Goal: Task Accomplishment & Management: Complete application form

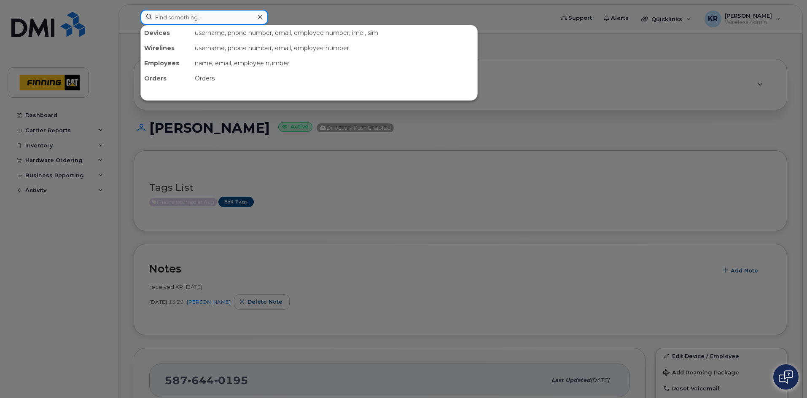
click at [159, 17] on input at bounding box center [204, 17] width 128 height 15
click at [203, 15] on input at bounding box center [204, 17] width 128 height 15
paste input "[TECHNICAL_ID]"
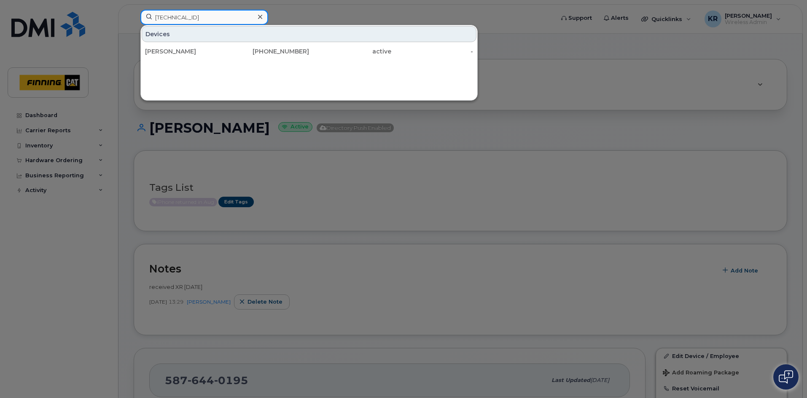
type input "[TECHNICAL_ID]"
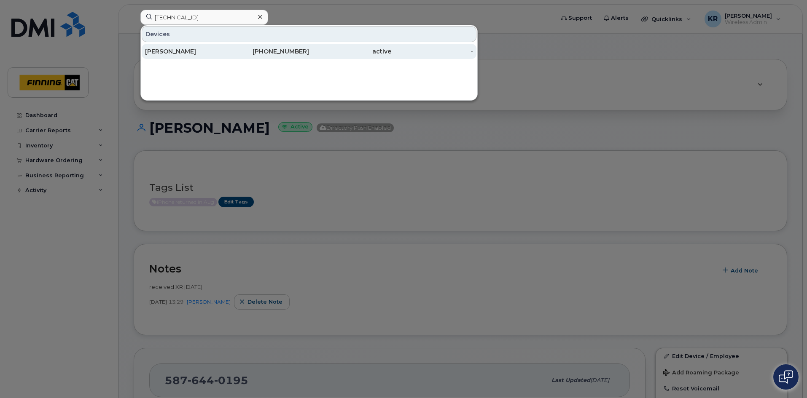
click at [276, 51] on div "[PHONE_NUMBER]" at bounding box center [268, 51] width 82 height 8
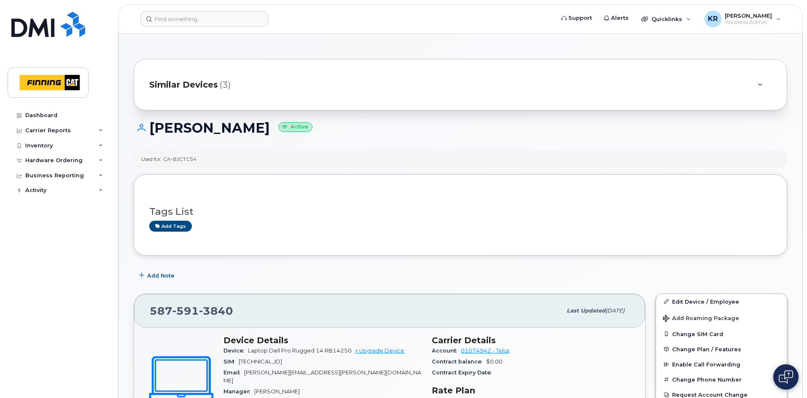
click at [191, 85] on span "Similar Devices" at bounding box center [183, 85] width 69 height 12
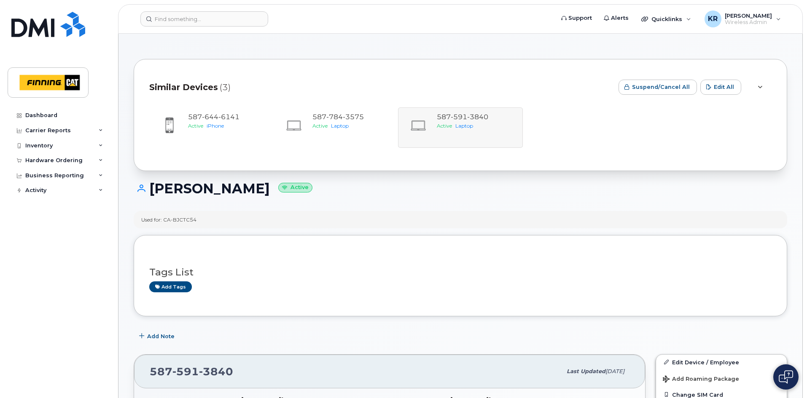
click at [448, 193] on h1 "Russel Woodward Active" at bounding box center [460, 188] width 653 height 15
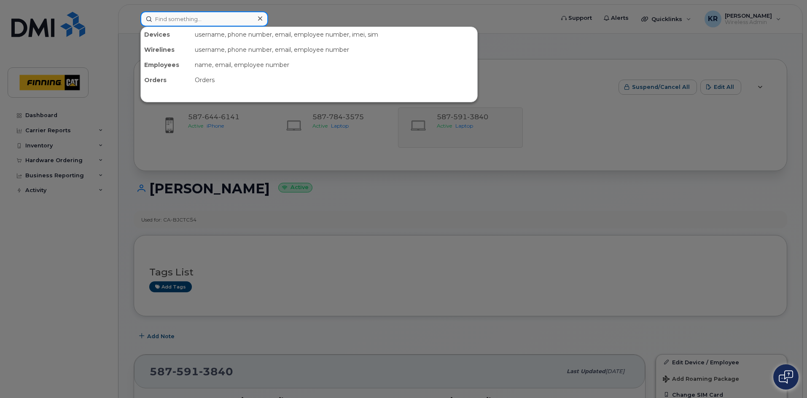
click at [164, 18] on input at bounding box center [204, 18] width 128 height 15
paste input "8912230102351114735"
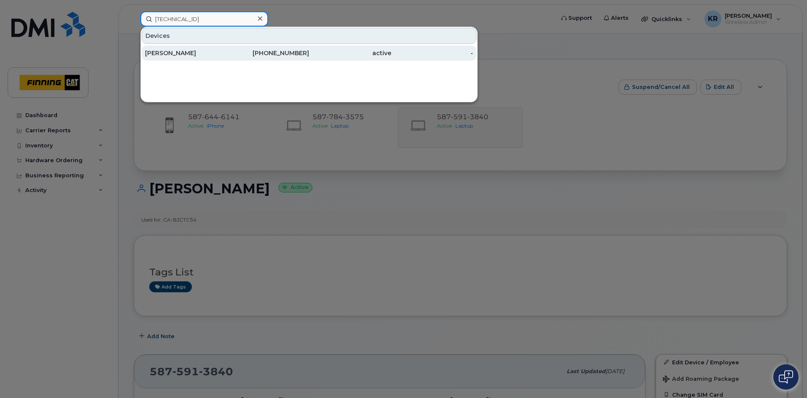
type input "8912230102351114735"
click at [220, 50] on div "Russel Woodward" at bounding box center [186, 53] width 82 height 8
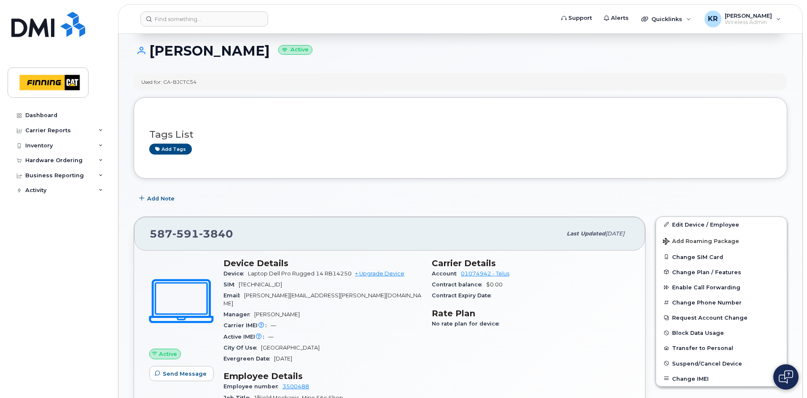
scroll to position [84, 0]
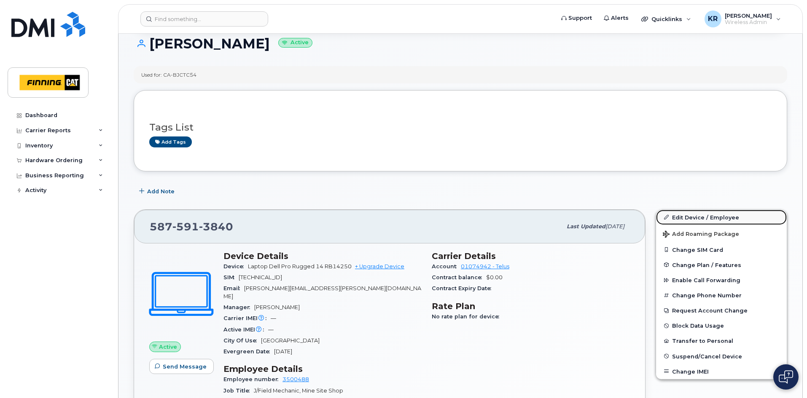
click at [681, 215] on link "Edit Device / Employee" at bounding box center [721, 217] width 131 height 15
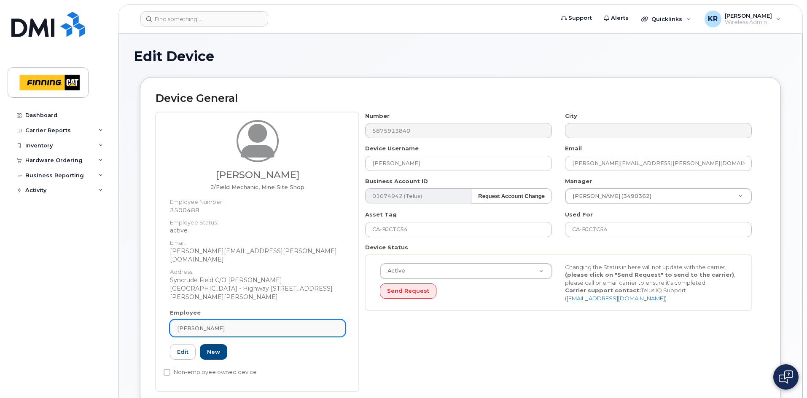
click at [244, 324] on div "[PERSON_NAME]" at bounding box center [257, 328] width 161 height 8
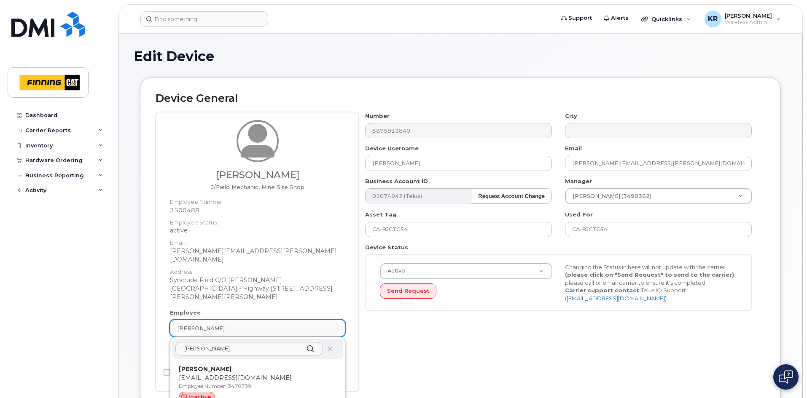
type input "dustin hickle"
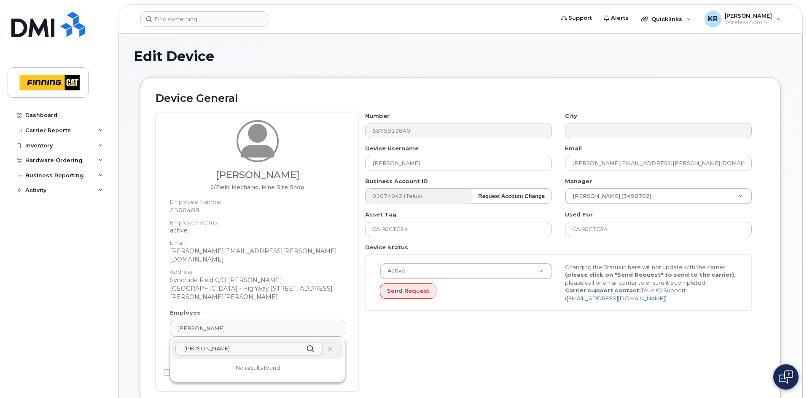
drag, startPoint x: 229, startPoint y: 334, endPoint x: 165, endPoint y: 326, distance: 64.2
click at [165, 326] on div "Employee Russel Woodward dustin hickle No results found 3500488 Edit New" at bounding box center [258, 338] width 188 height 59
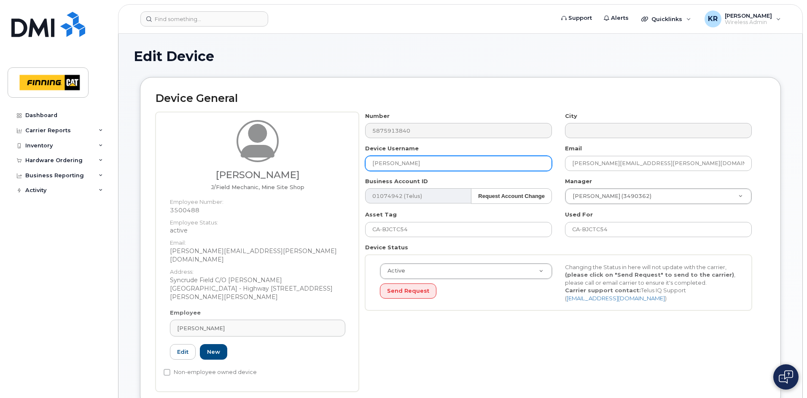
drag, startPoint x: 427, startPoint y: 161, endPoint x: 348, endPoint y: 164, distance: 79.7
click at [348, 164] on div "Russel Woodward J/Field Mechanic, Mine Site Shop Employee Number: 3500488 Emplo…" at bounding box center [459, 252] width 609 height 280
type input "Dustin Hickle"
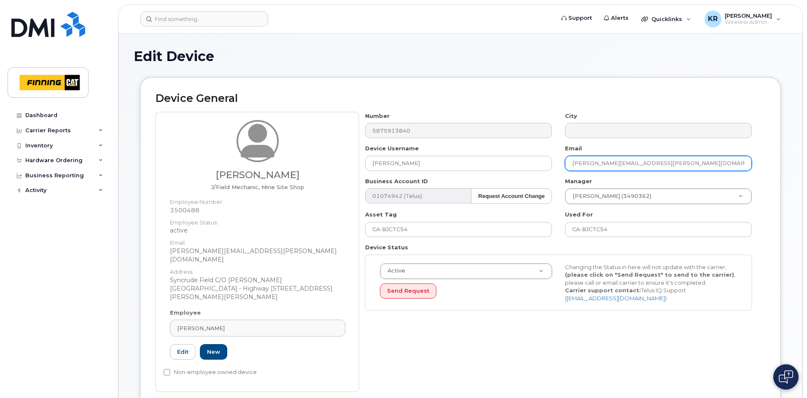
click at [665, 164] on input "Russel.Woodward@finning.com" at bounding box center [658, 163] width 187 height 15
type input "dustin.hickle@finning.com"
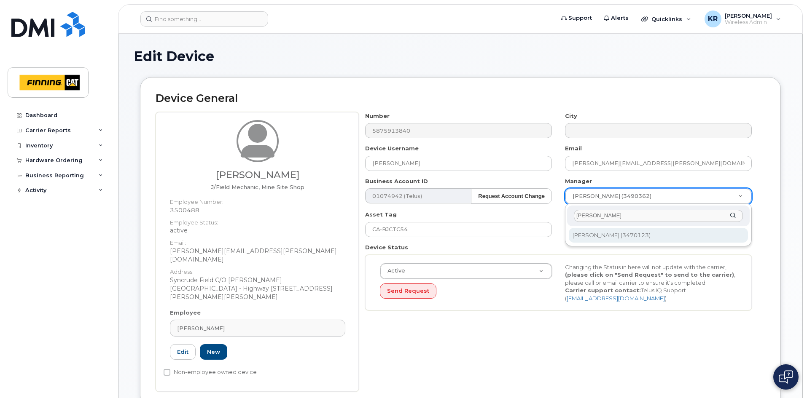
type input "wesley tanner"
type input "58170"
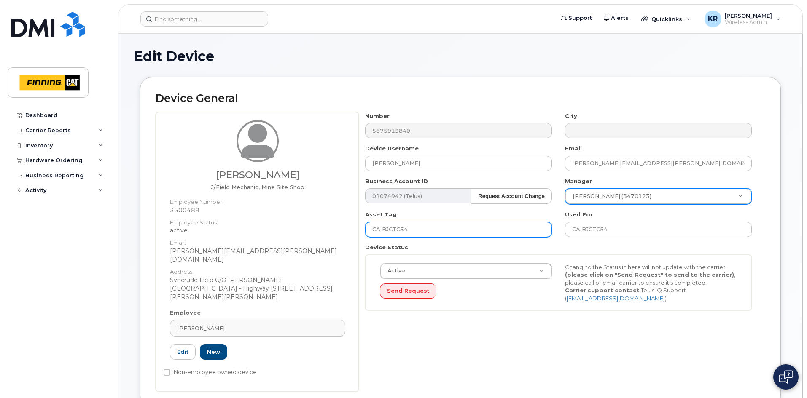
drag, startPoint x: 408, startPoint y: 227, endPoint x: 339, endPoint y: 231, distance: 69.2
click at [339, 231] on div "Russel Woodward J/Field Mechanic, Mine Site Shop Employee Number: 3500488 Emplo…" at bounding box center [459, 252] width 609 height 280
paste input "GH"
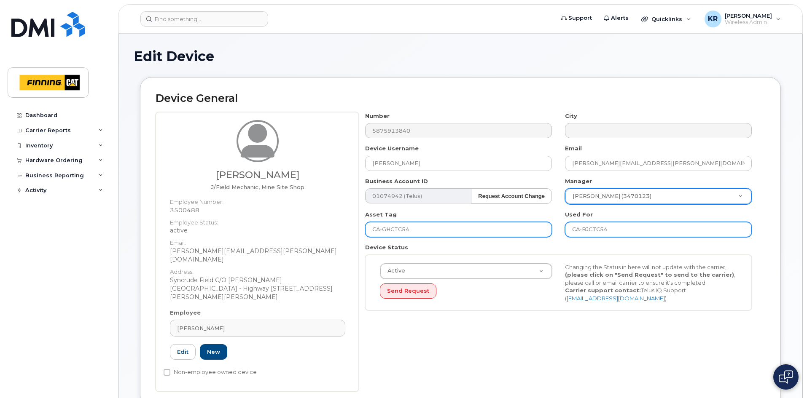
type input "CA-GHCTC54"
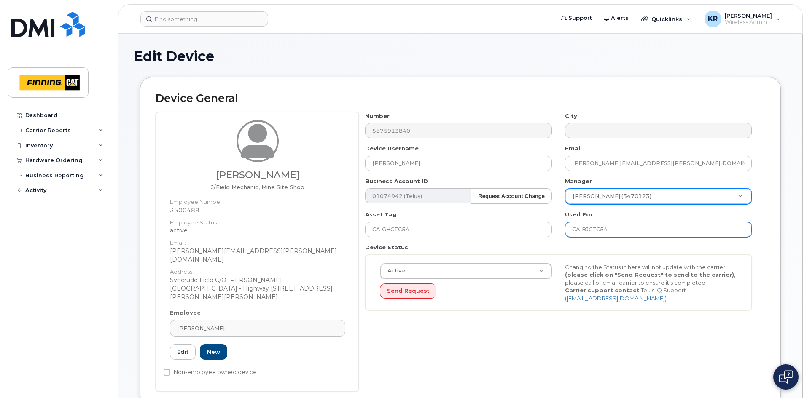
drag, startPoint x: 606, startPoint y: 230, endPoint x: 553, endPoint y: 228, distance: 52.7
click at [553, 228] on div "Number 5875913840 City Device Username Dustin Hickle Email dustin.hickle@finnin…" at bounding box center [558, 214] width 399 height 205
paste input "GH"
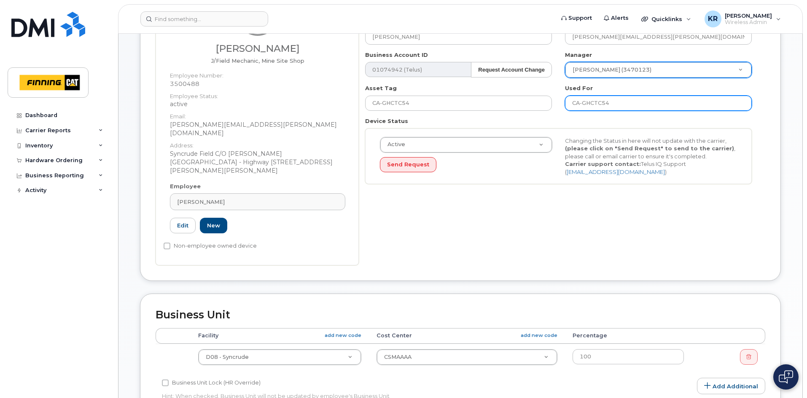
scroll to position [169, 0]
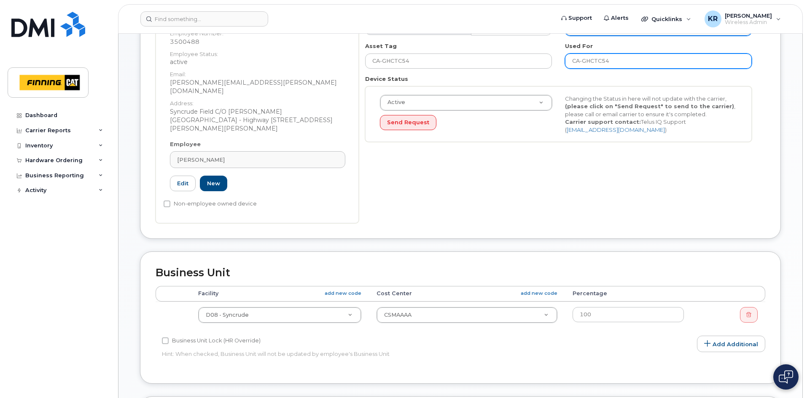
type input "CA-GHCTC54"
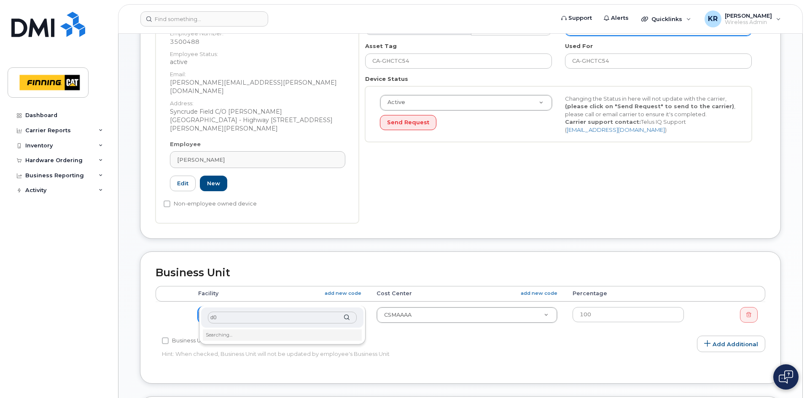
type input "d03"
type input "34148"
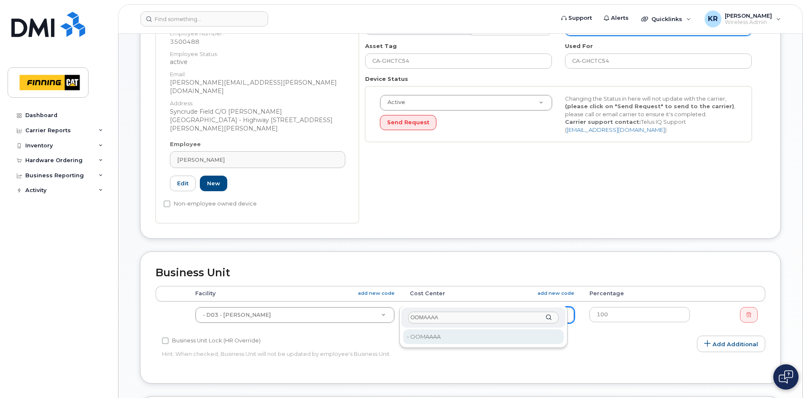
type input "OOMAAAA"
type input "34298"
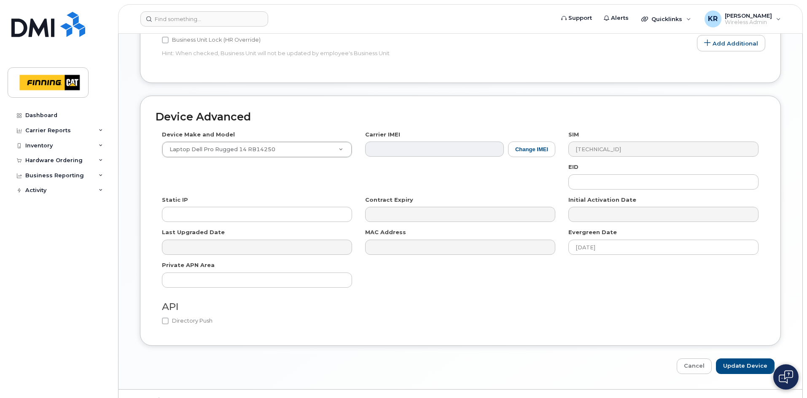
scroll to position [471, 0]
click at [751, 357] on input "Update Device" at bounding box center [745, 365] width 59 height 16
type input "Saving..."
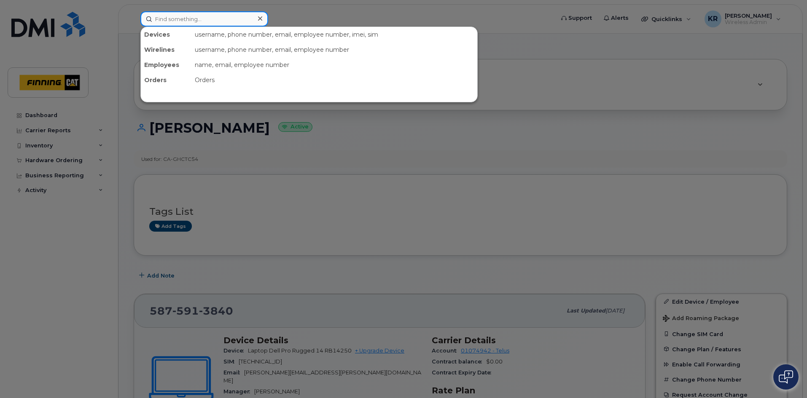
click at [197, 18] on input at bounding box center [204, 18] width 128 height 15
paste input "[TECHNICAL_ID]"
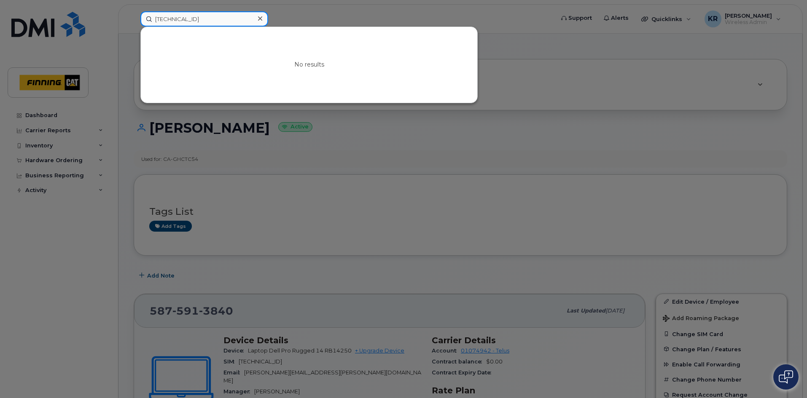
type input "[TECHNICAL_ID]"
click at [259, 17] on icon at bounding box center [260, 18] width 4 height 4
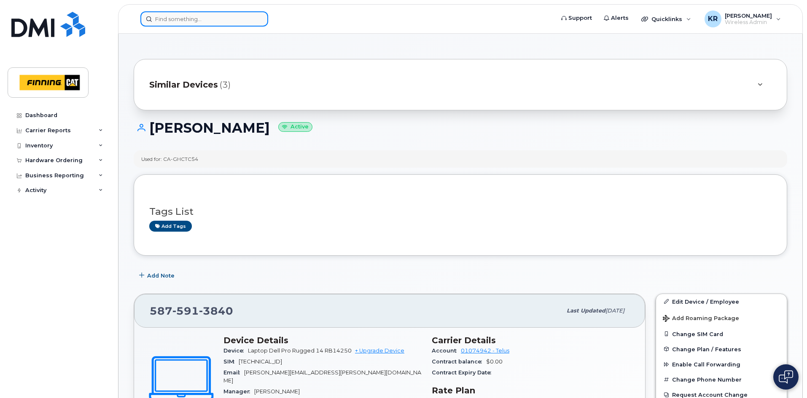
click at [185, 17] on input at bounding box center [204, 18] width 128 height 15
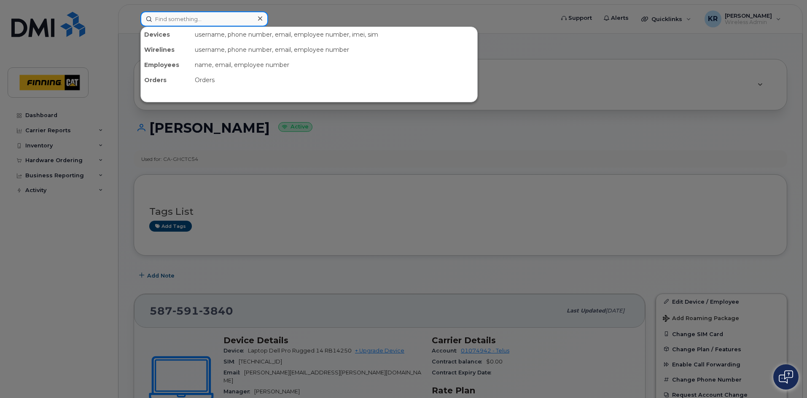
paste input "8912230102351114784"
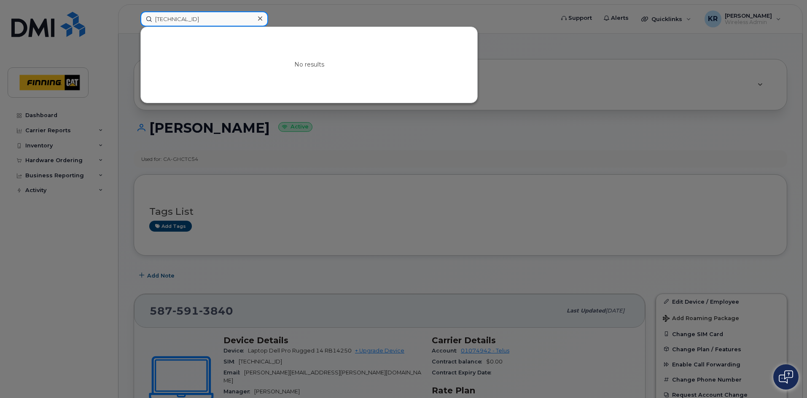
type input "8912230102351114784"
click at [261, 19] on icon at bounding box center [260, 18] width 4 height 7
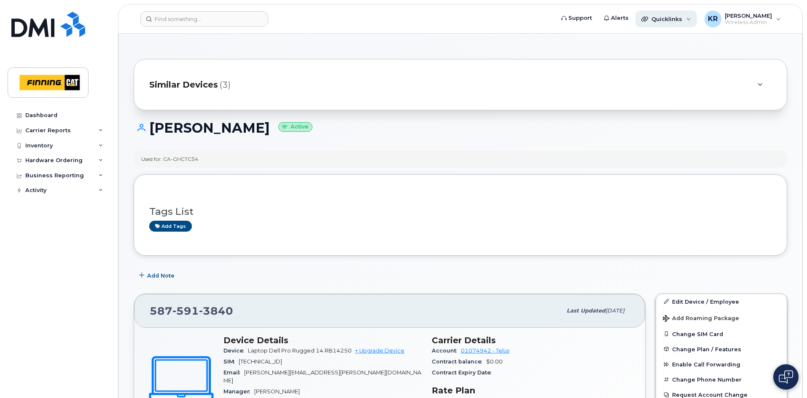
click at [660, 19] on span "Quicklinks" at bounding box center [666, 19] width 31 height 7
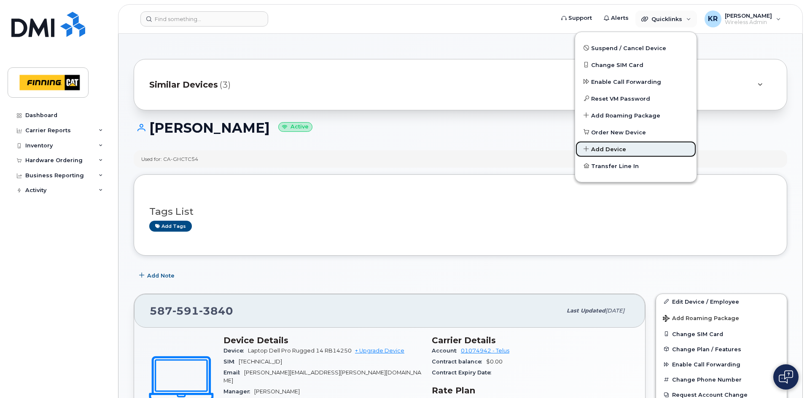
click at [614, 148] on span "Add Device" at bounding box center [608, 149] width 35 height 8
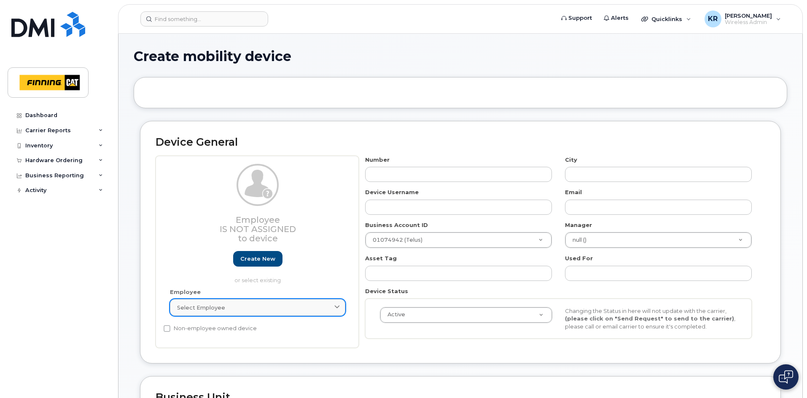
click at [219, 305] on span "Select employee" at bounding box center [201, 308] width 48 height 8
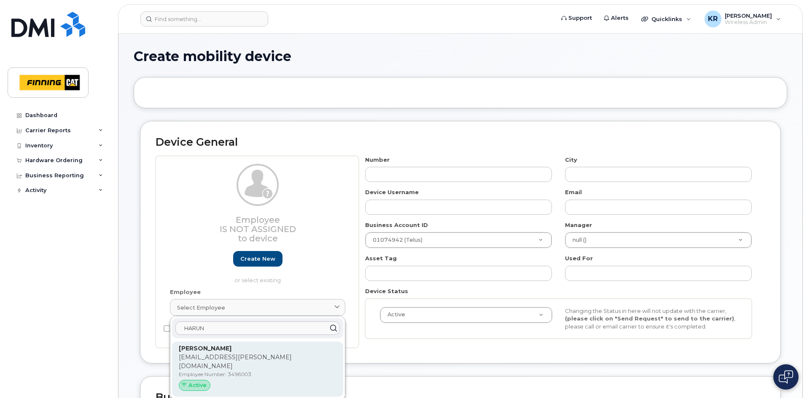
type input "HARUN"
click at [232, 352] on p "[PERSON_NAME]" at bounding box center [258, 348] width 158 height 9
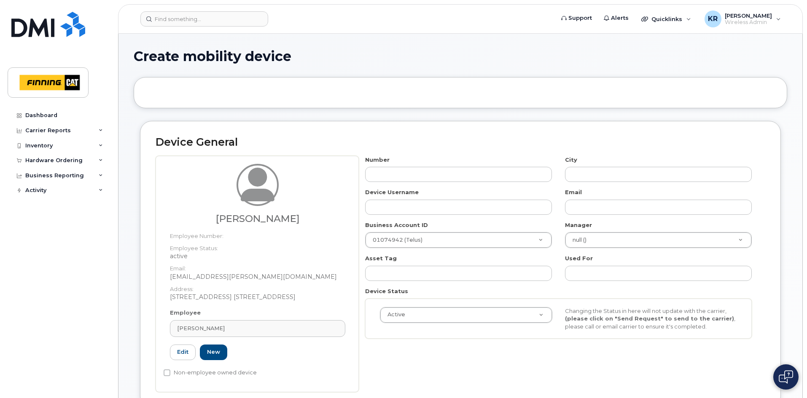
type input "3496003"
type input "[PERSON_NAME]"
type input "[EMAIL_ADDRESS][PERSON_NAME][DOMAIN_NAME]"
type input "34136"
type input "34293"
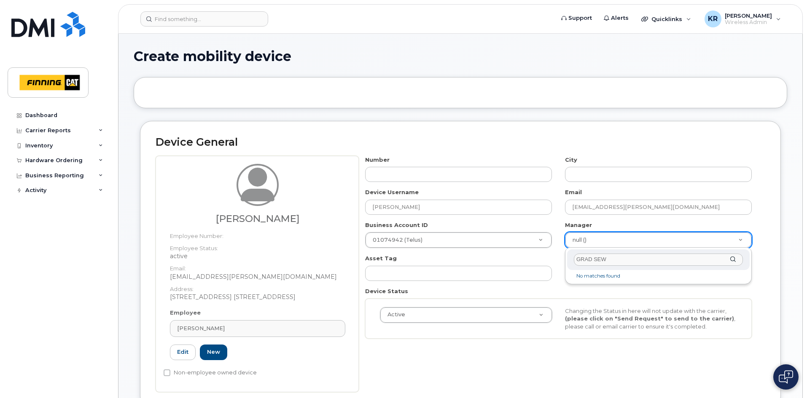
drag, startPoint x: 610, startPoint y: 259, endPoint x: 558, endPoint y: 259, distance: 51.8
type input "[PERSON_NAME]"
type input "62493"
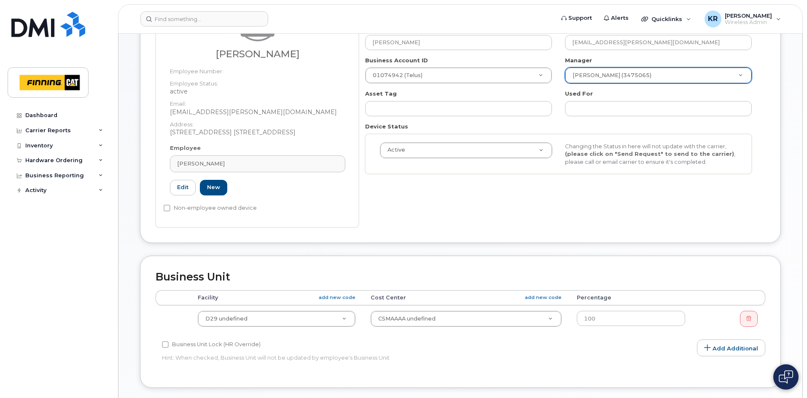
scroll to position [169, 0]
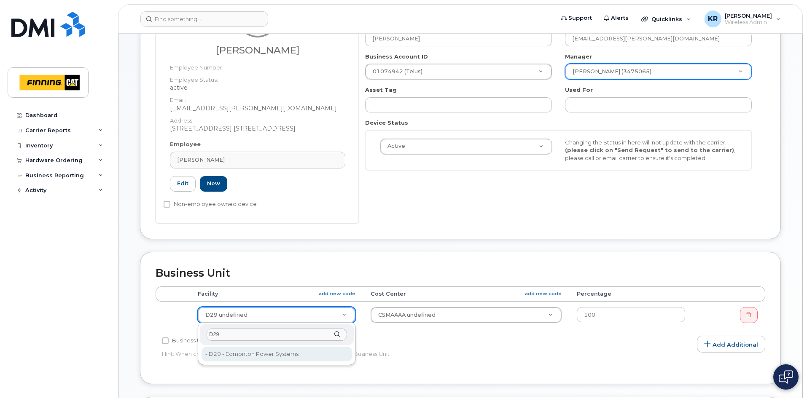
type input "D29"
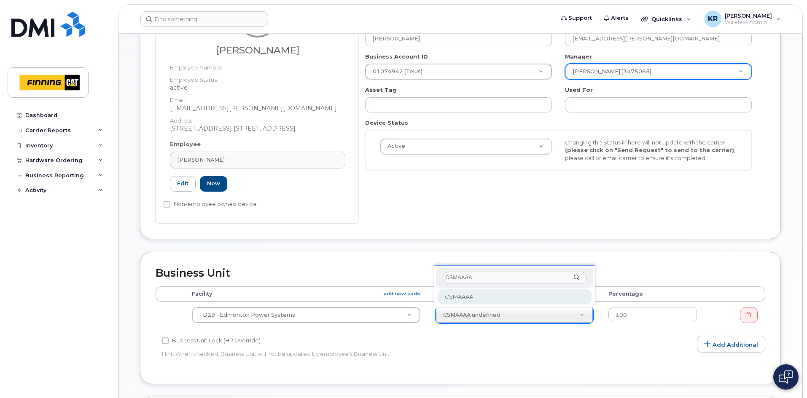
type input "CSMAAAA"
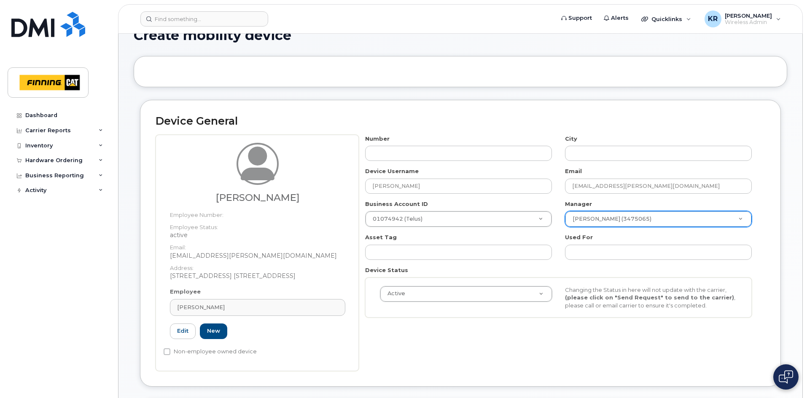
scroll to position [0, 0]
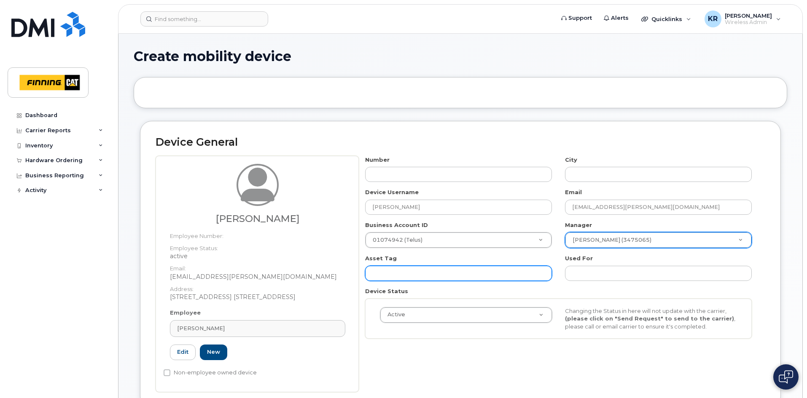
click at [395, 273] on input "text" at bounding box center [458, 273] width 187 height 15
paste input "CA-8PHBBT3"
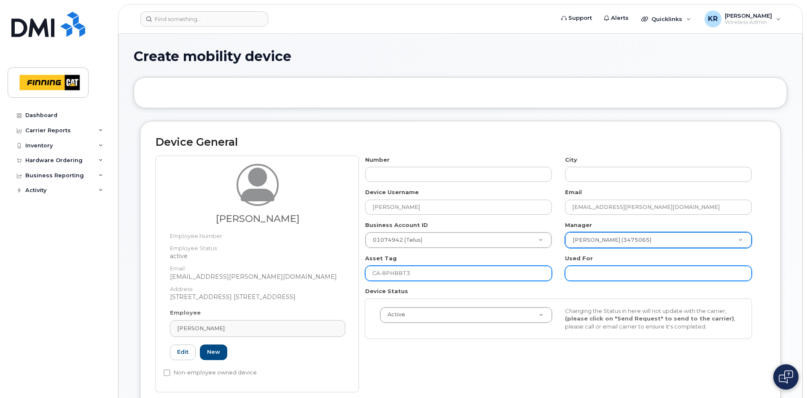
type input "CA-8PHBBT3"
click at [591, 274] on input "text" at bounding box center [658, 273] width 187 height 15
paste input "CA-8PHBBT3"
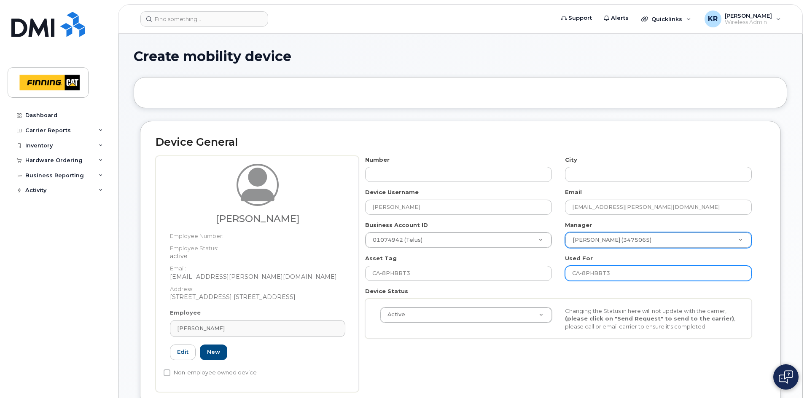
type input "CA-8PHBBT3"
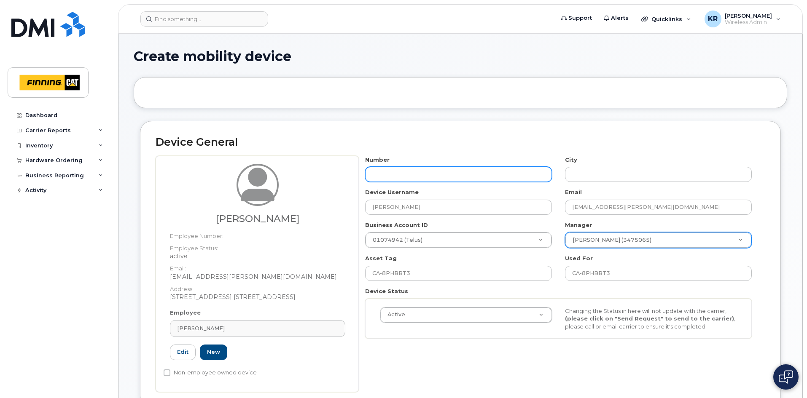
click at [381, 172] on input "text" at bounding box center [458, 174] width 187 height 15
type input "587-"
type input "?"
type input "587-591-2047"
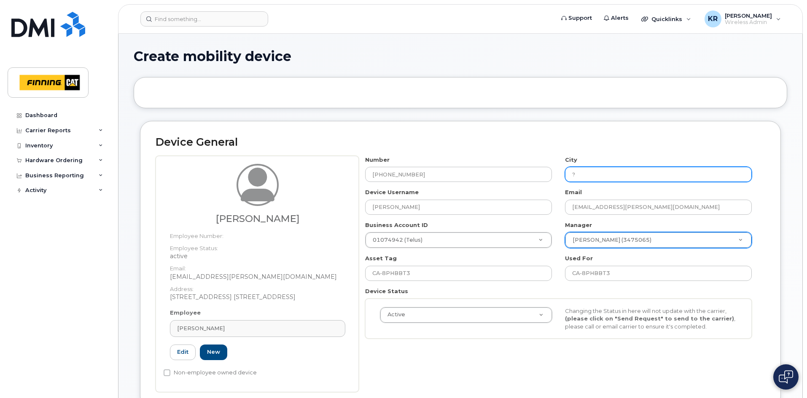
click at [605, 176] on input "?" at bounding box center [658, 174] width 187 height 15
type input "eDMONTON"
drag, startPoint x: 605, startPoint y: 176, endPoint x: 555, endPoint y: 173, distance: 50.2
click at [555, 173] on div "Number 587-591-2047 City eDMONTON Device Username Harun Warsame Email harun.war…" at bounding box center [558, 251] width 399 height 190
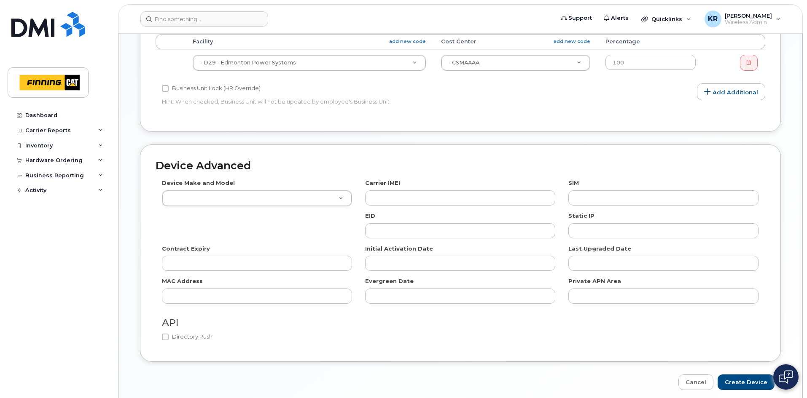
scroll to position [421, 0]
type input "[GEOGRAPHIC_DATA]"
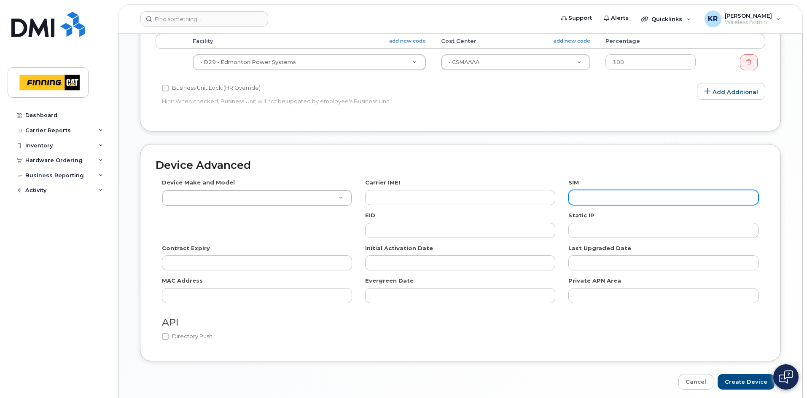
click at [607, 195] on input "text" at bounding box center [663, 197] width 190 height 15
paste input "8912230102351114784"
type input "8912230102351114784"
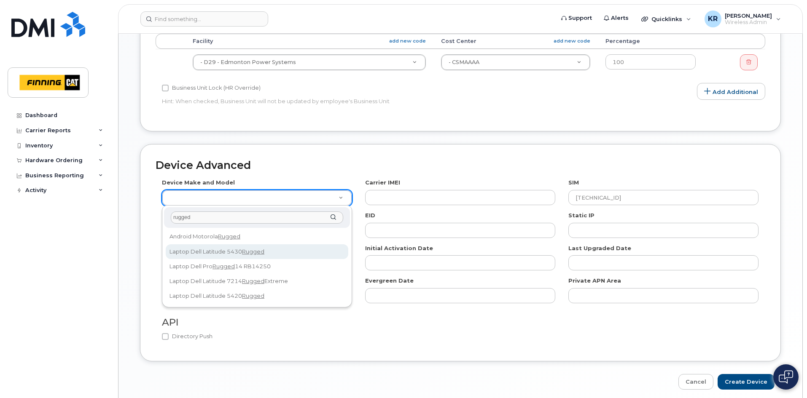
type input "rugged"
select select "2660"
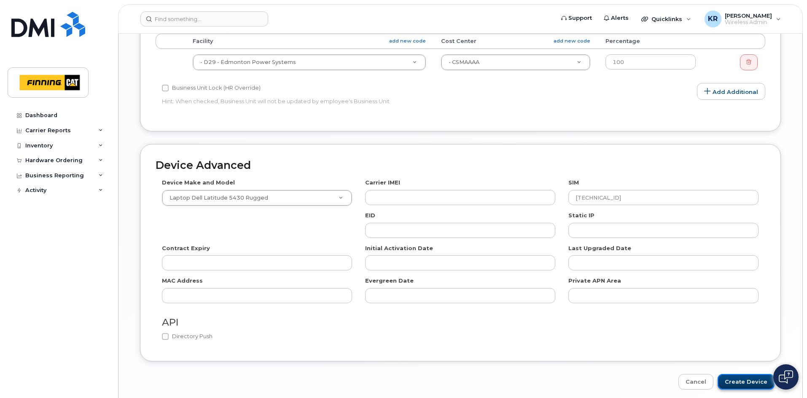
click at [743, 381] on input "Create Device" at bounding box center [745, 382] width 57 height 16
type input "Saving..."
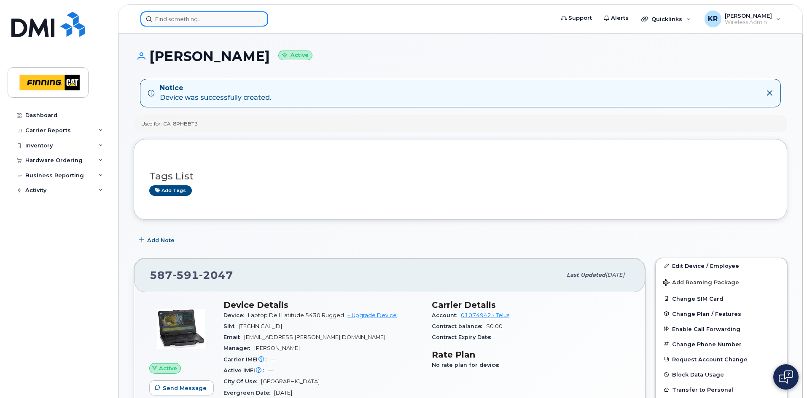
click at [189, 18] on input at bounding box center [204, 18] width 128 height 15
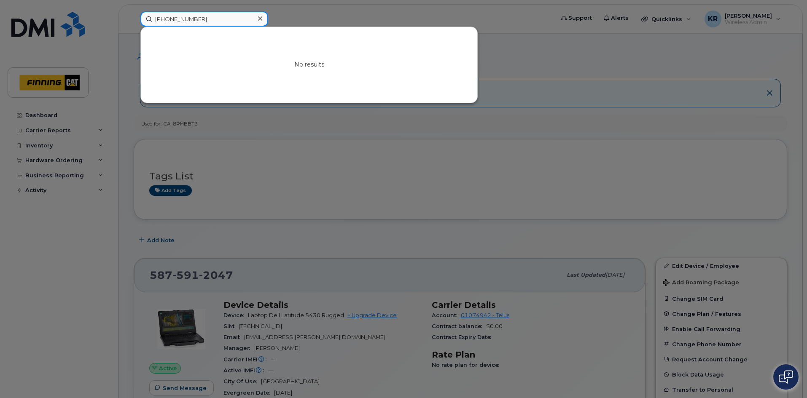
type input "[PHONE_NUMBER]"
click at [625, 51] on div at bounding box center [403, 199] width 807 height 398
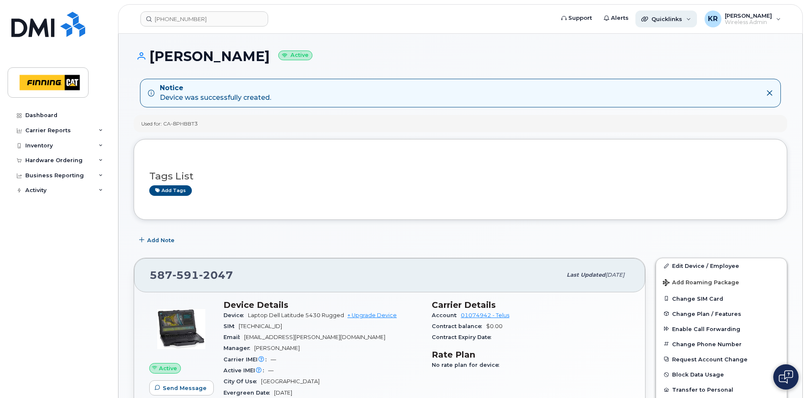
click at [659, 19] on span "Quicklinks" at bounding box center [666, 19] width 31 height 7
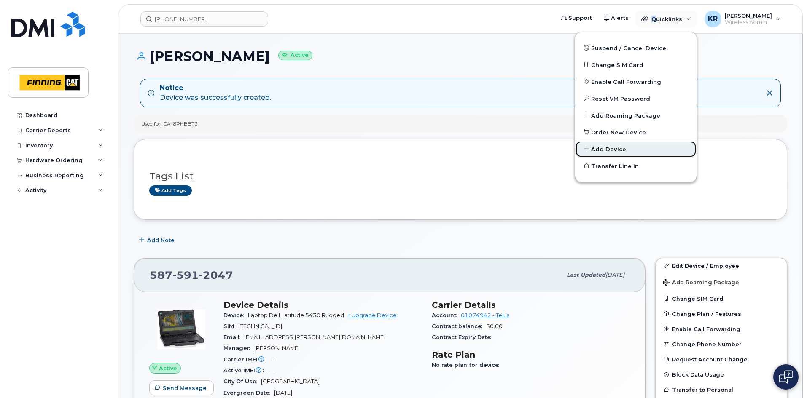
click at [619, 148] on span "Add Device" at bounding box center [608, 149] width 35 height 8
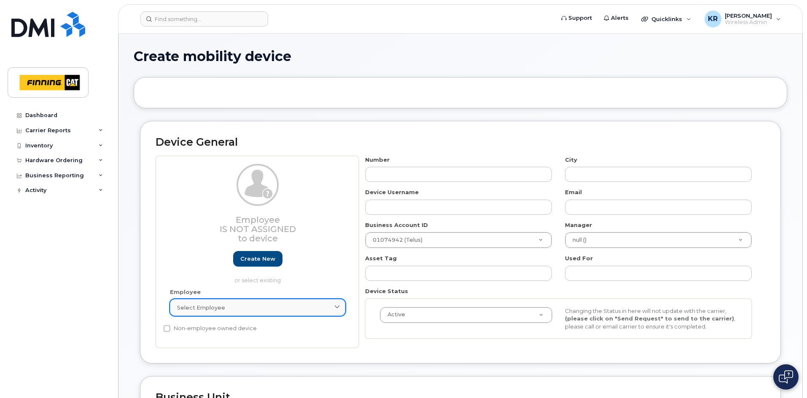
click at [236, 309] on div "Select employee" at bounding box center [257, 308] width 161 height 8
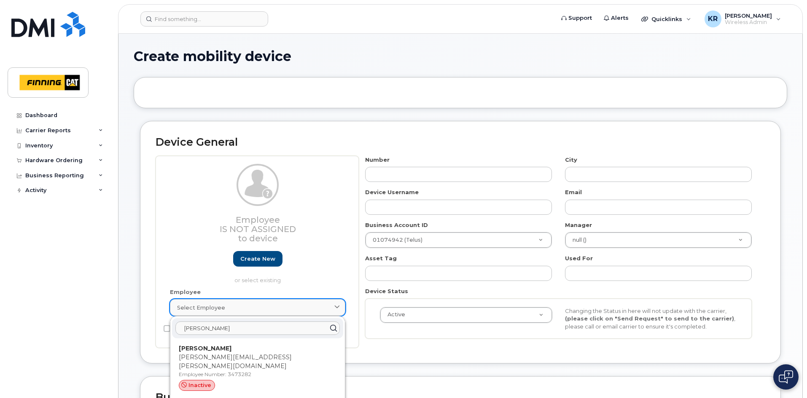
type input "[PERSON_NAME]"
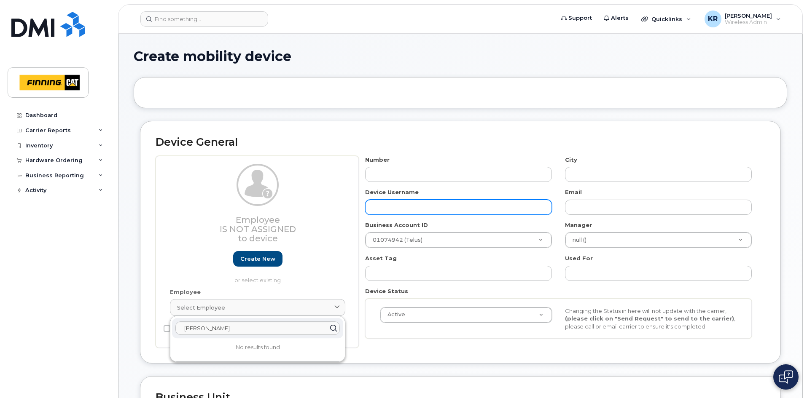
click at [414, 210] on input "text" at bounding box center [458, 207] width 187 height 15
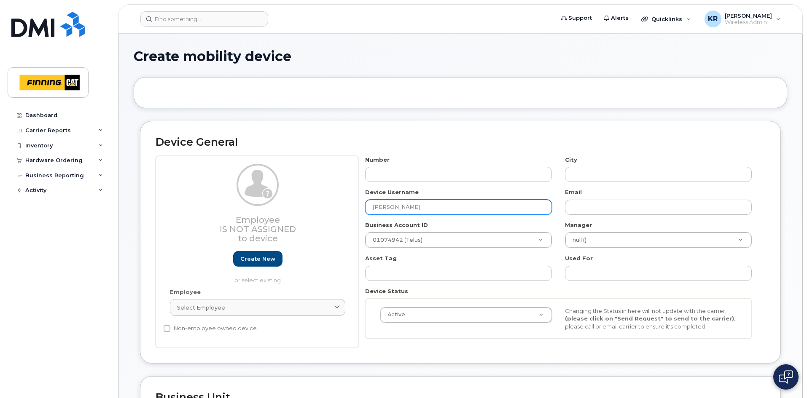
type input "[PERSON_NAME]"
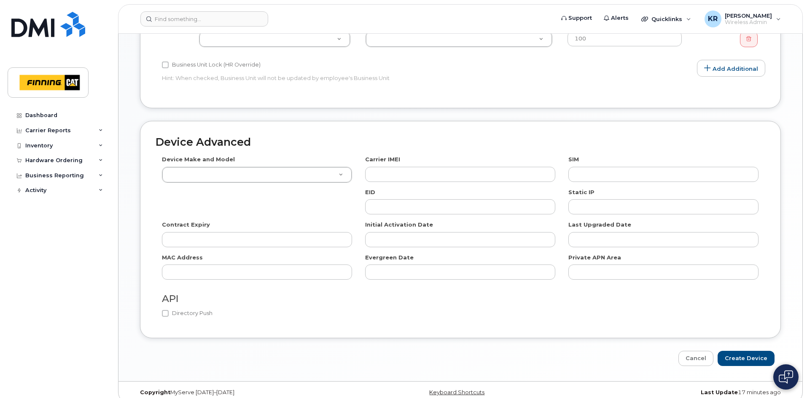
scroll to position [411, 0]
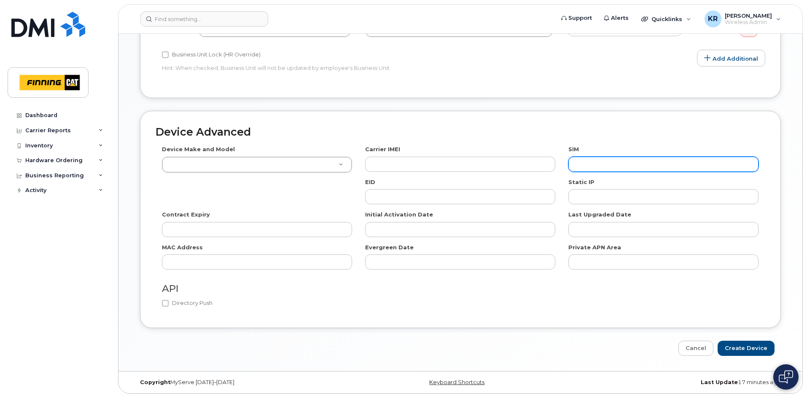
click at [591, 163] on input "text" at bounding box center [663, 164] width 190 height 15
paste input "[TECHNICAL_ID]"
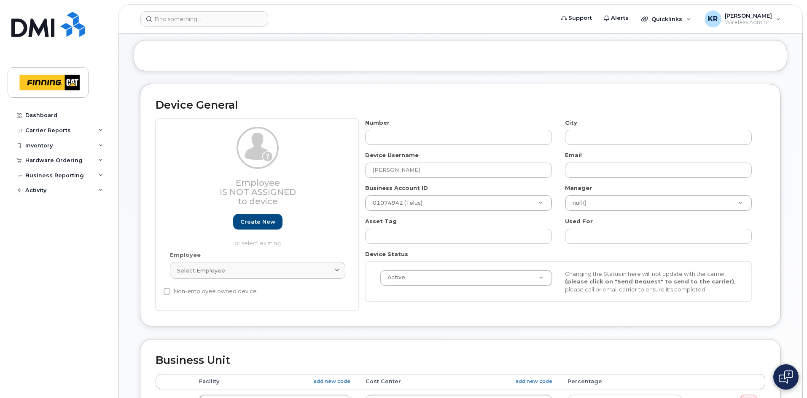
scroll to position [0, 0]
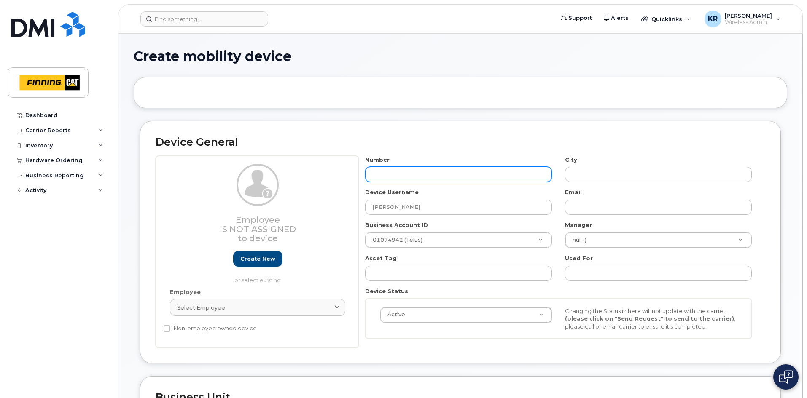
type input "[TECHNICAL_ID]"
click at [457, 170] on input "text" at bounding box center [458, 174] width 187 height 15
type input "587"
type input "?"
type input "587-372-6215"
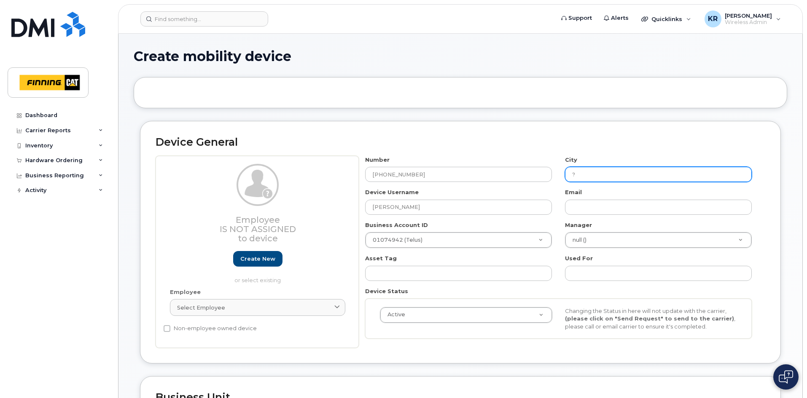
click at [568, 177] on input "?" at bounding box center [658, 174] width 187 height 15
type input "[GEOGRAPHIC_DATA]"
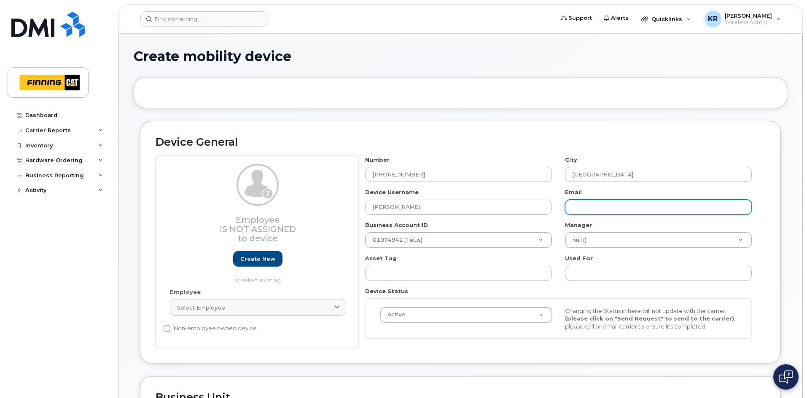
click at [584, 207] on input "text" at bounding box center [658, 207] width 187 height 15
click at [614, 211] on input "text" at bounding box center [658, 207] width 187 height 15
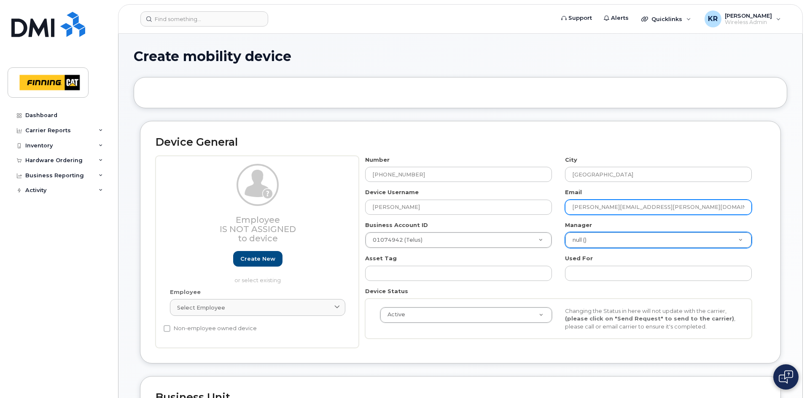
type input "[PERSON_NAME][EMAIL_ADDRESS][PERSON_NAME][DOMAIN_NAME]"
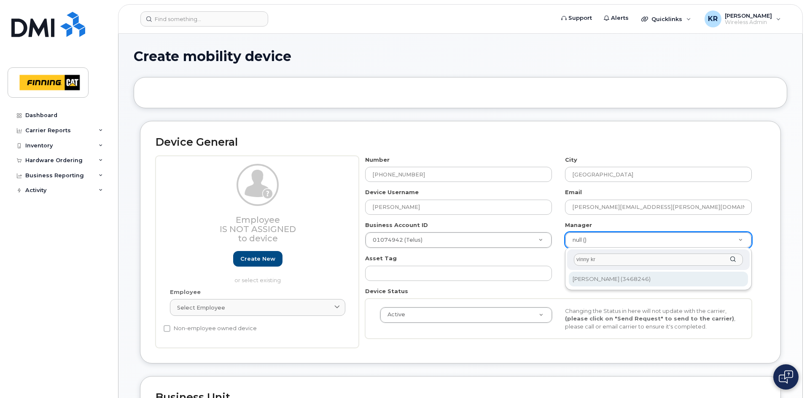
type input "vinny kr"
type input "15183"
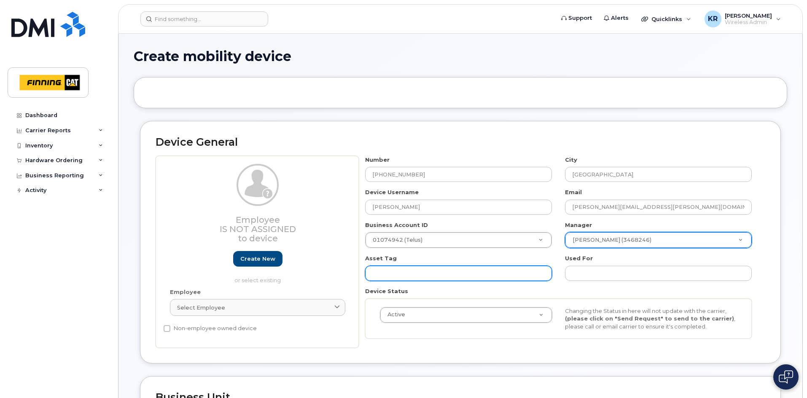
click at [383, 273] on input "text" at bounding box center [458, 273] width 187 height 15
paste input "CA-JJCTC54"
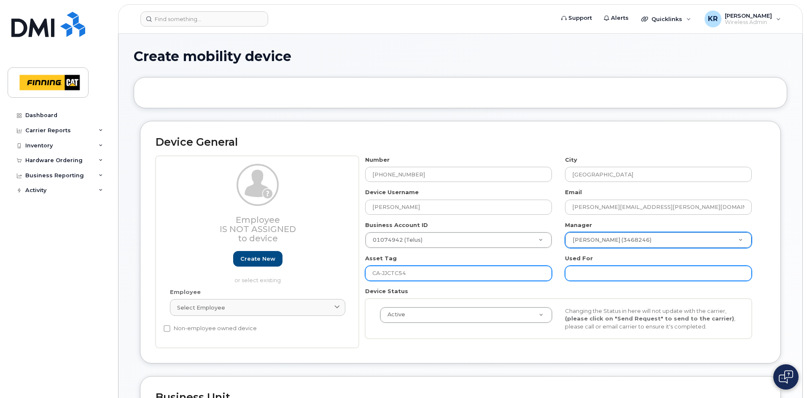
type input "CA-JJCTC54"
click at [604, 268] on input "text" at bounding box center [658, 273] width 187 height 15
paste input "CA-JJCTC54"
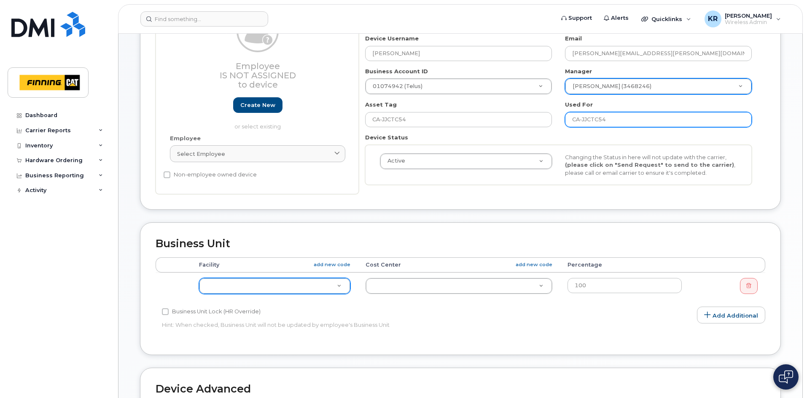
scroll to position [169, 0]
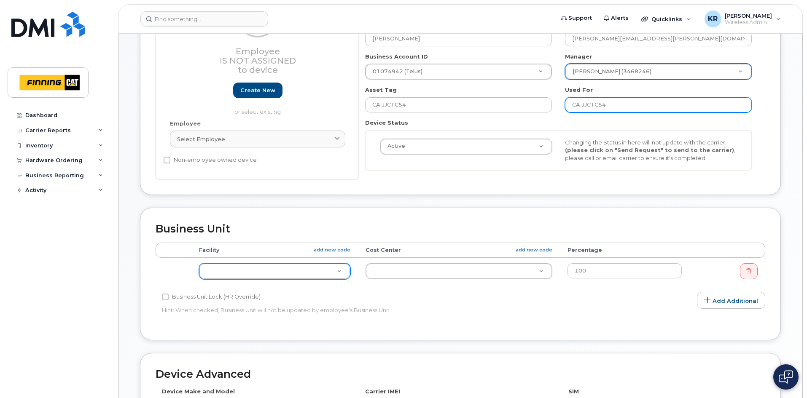
type input "CA-JJCTC54"
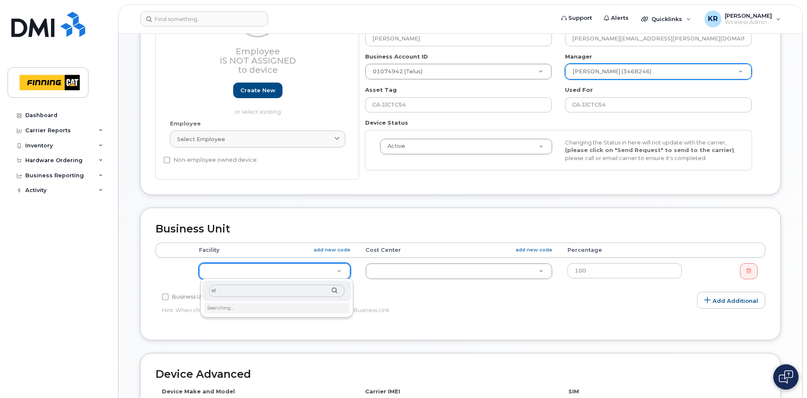
type input "e"
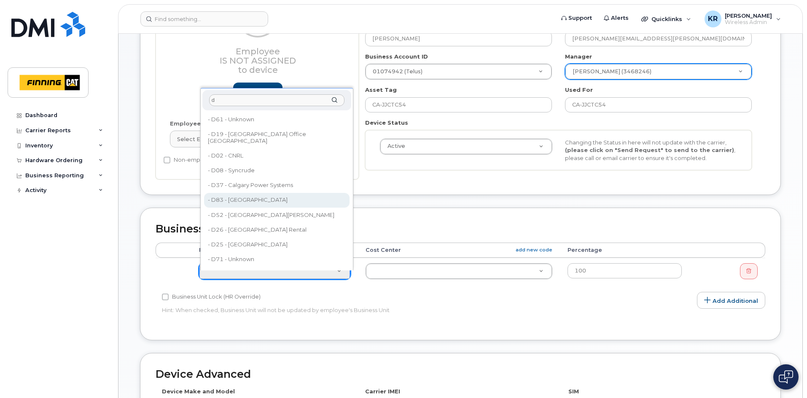
type input "d"
type input "34130"
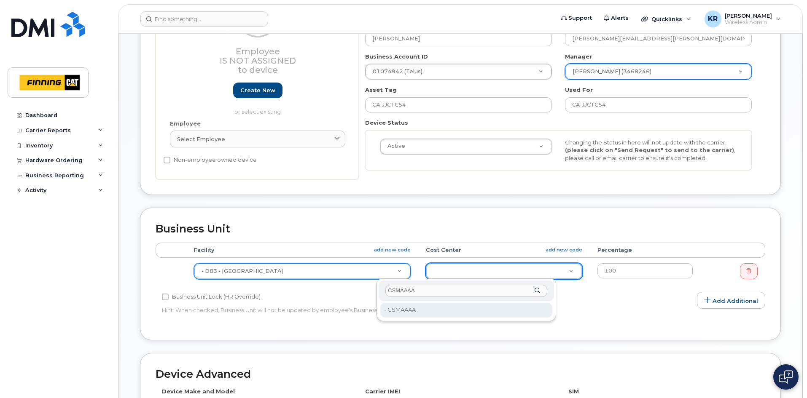
type input "CSMAAAA"
type input "34293"
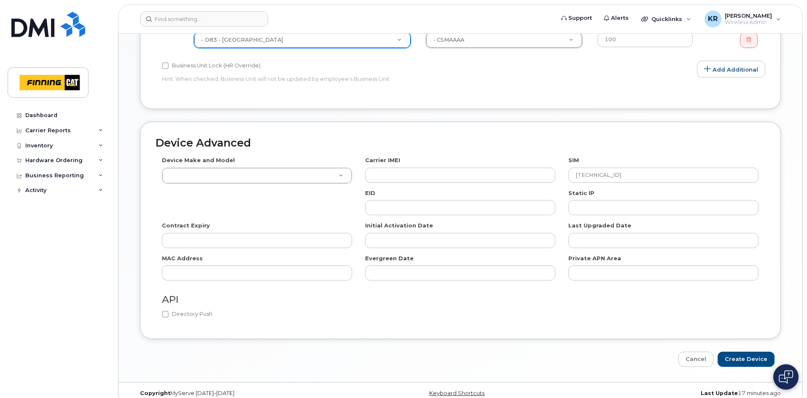
scroll to position [411, 0]
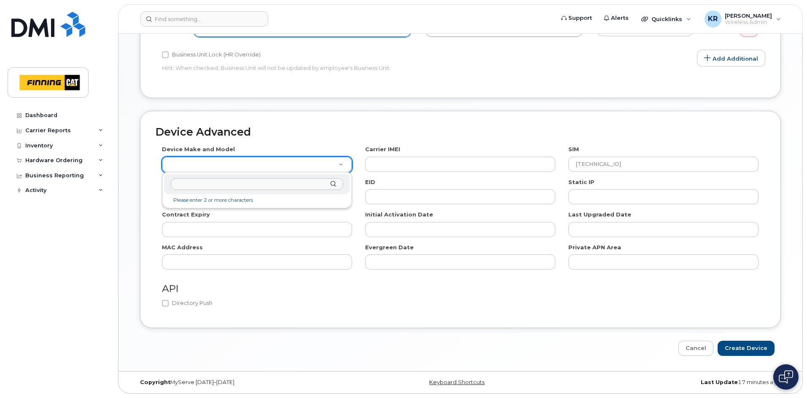
click at [189, 182] on input "text" at bounding box center [257, 184] width 172 height 12
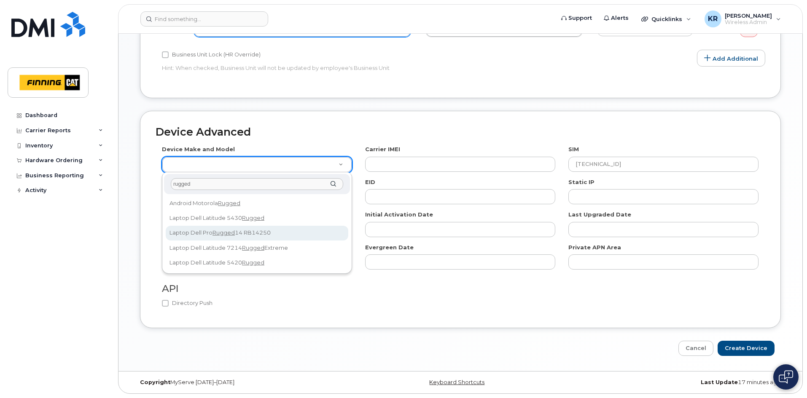
type input "rugged"
select select "2895"
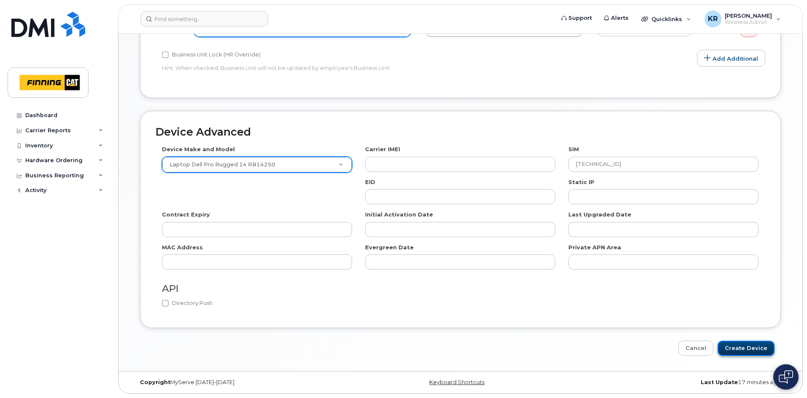
click at [752, 344] on input "Create Device" at bounding box center [745, 349] width 57 height 16
type input "Saving..."
